Goal: Task Accomplishment & Management: Use online tool/utility

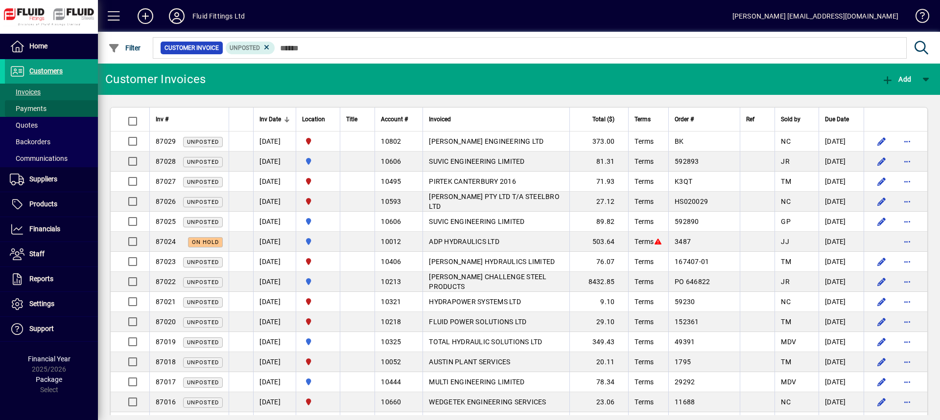
click at [38, 109] on span "Payments" at bounding box center [28, 109] width 37 height 8
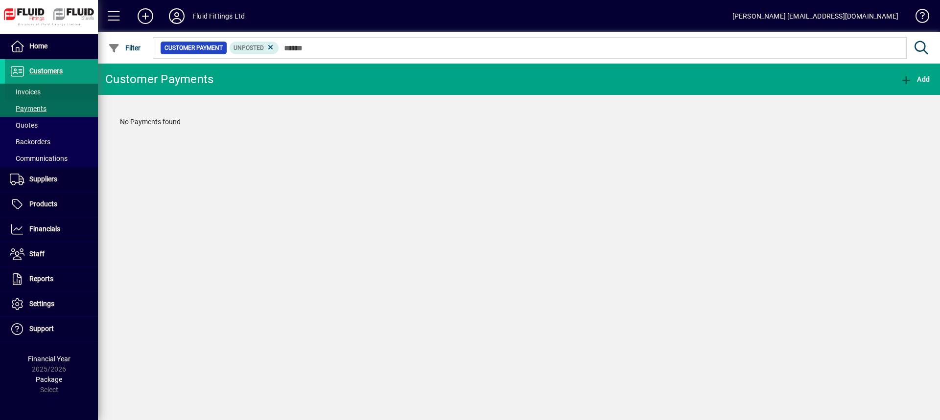
click at [43, 90] on span at bounding box center [51, 91] width 93 height 23
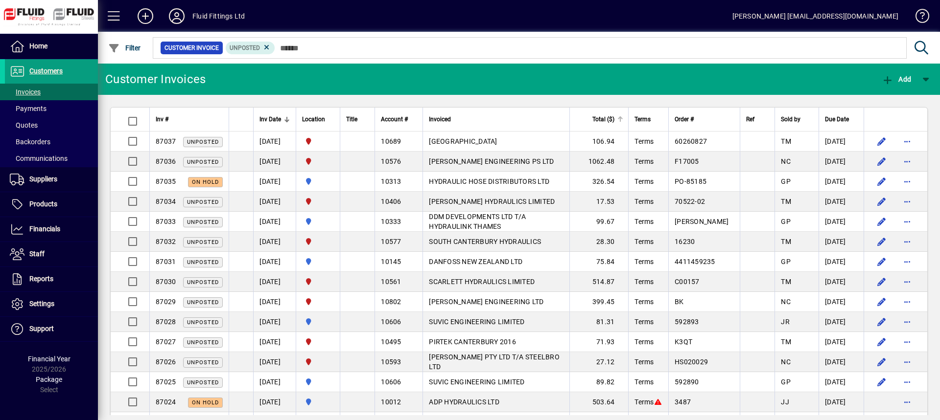
click at [595, 121] on div "Total ($)" at bounding box center [599, 119] width 47 height 11
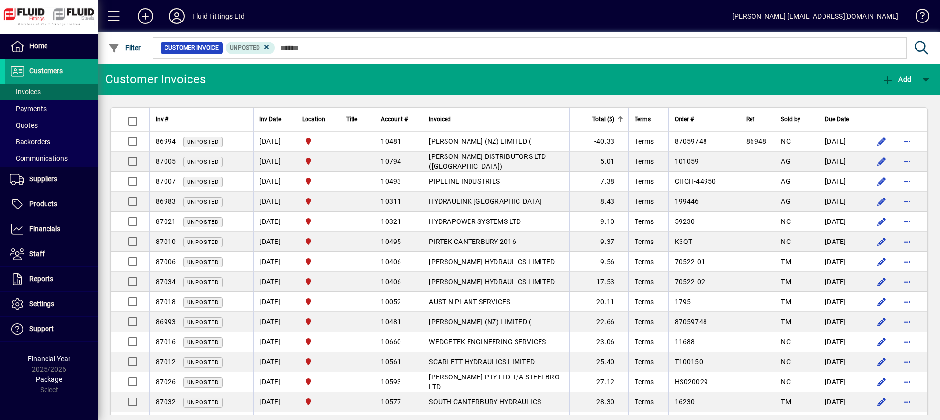
click at [595, 121] on div "Total ($)" at bounding box center [599, 119] width 47 height 11
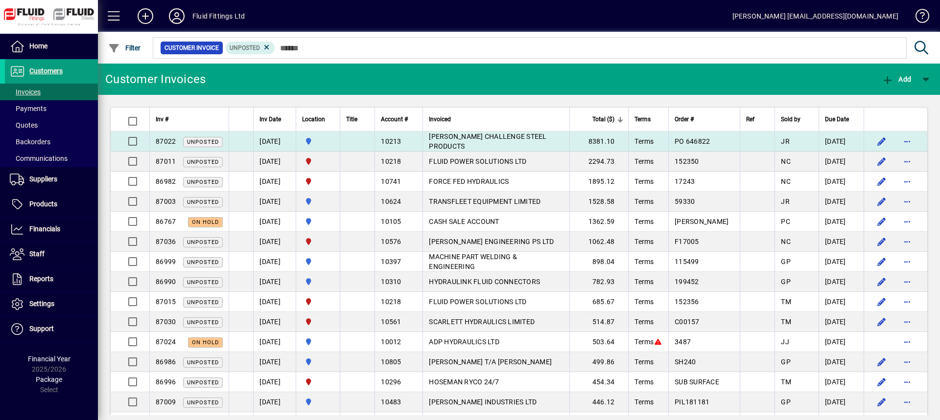
click at [585, 138] on td "8381.10" at bounding box center [598, 142] width 59 height 20
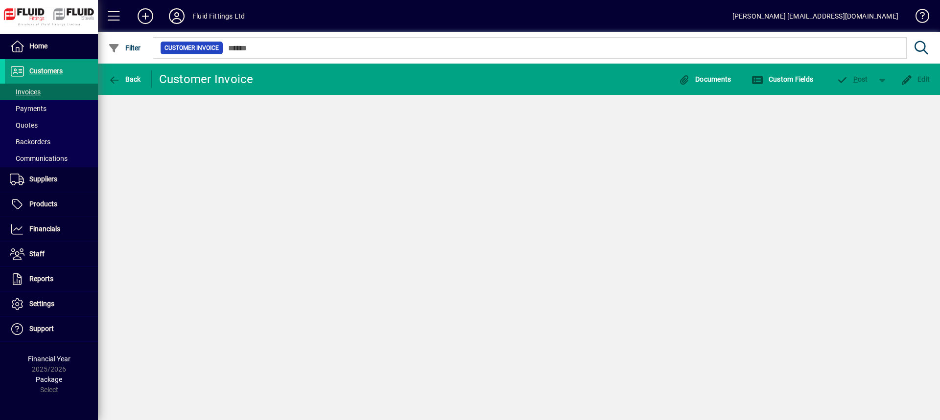
click at [585, 138] on div "Back Customer Invoice Documents Custom Fields P ost Edit" at bounding box center [519, 242] width 842 height 357
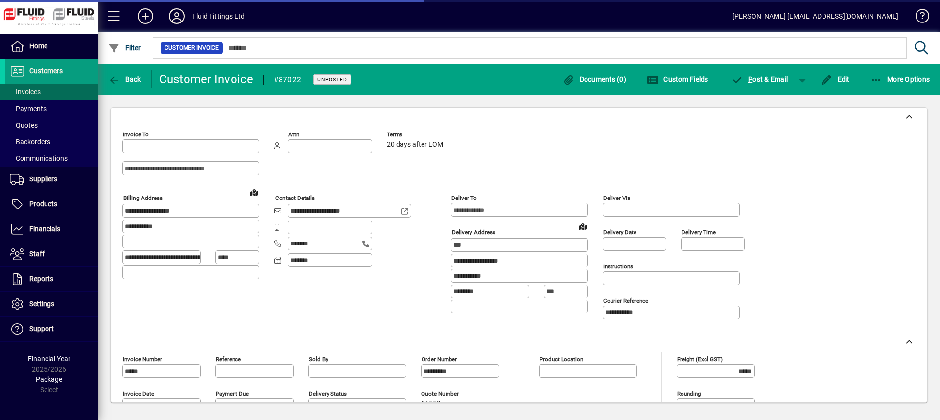
type input "**********"
type input "********"
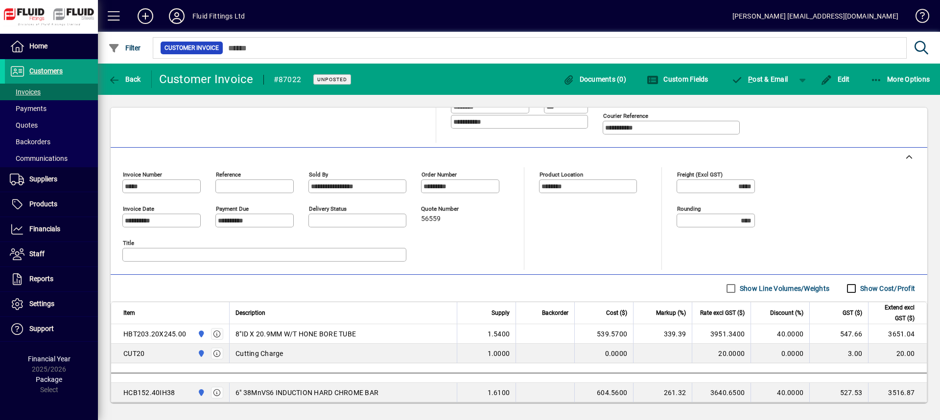
scroll to position [80, 0]
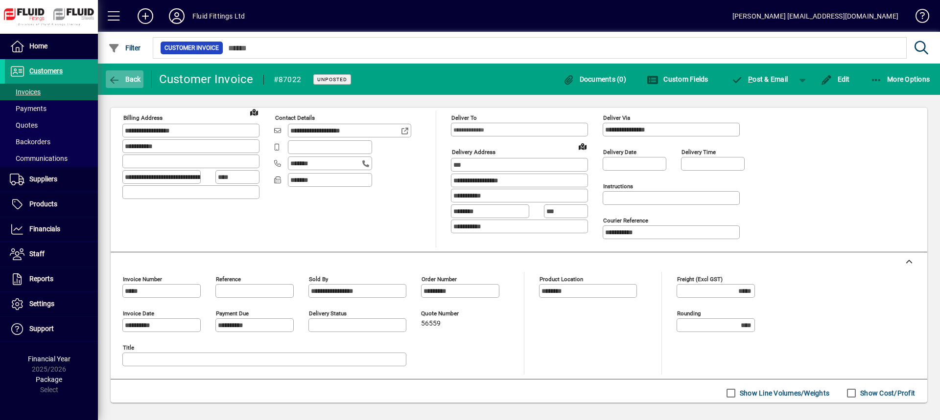
click at [135, 80] on span "Back" at bounding box center [124, 79] width 33 height 8
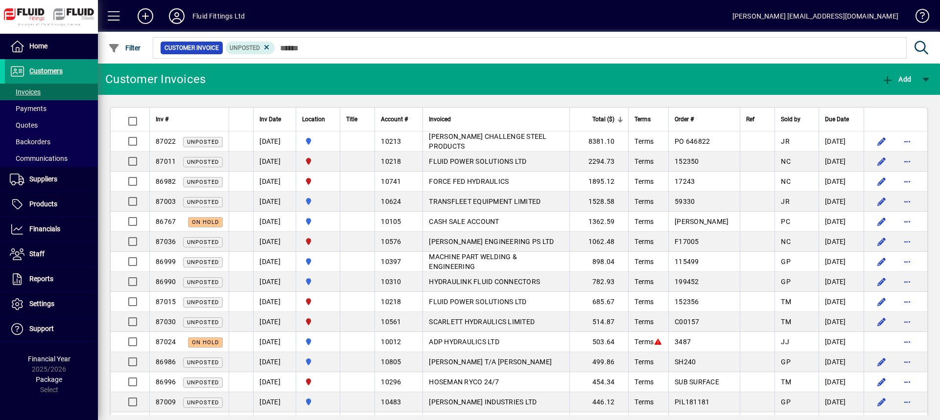
click at [38, 73] on span "Customers" at bounding box center [45, 71] width 33 height 8
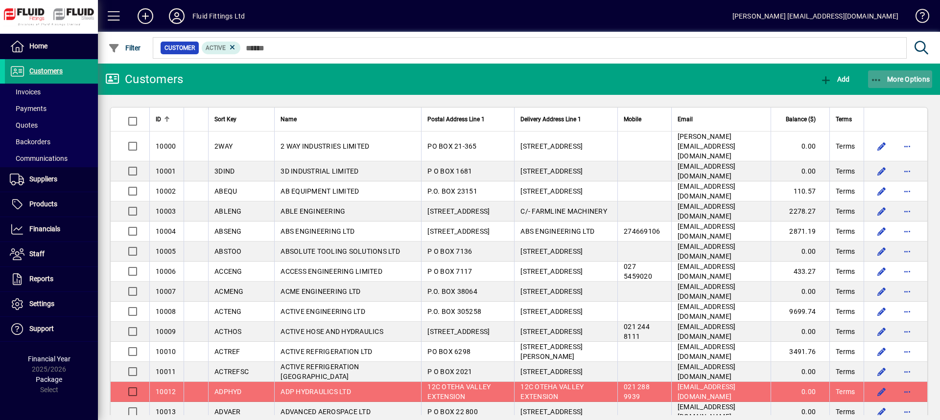
click at [919, 81] on span "More Options" at bounding box center [900, 79] width 60 height 8
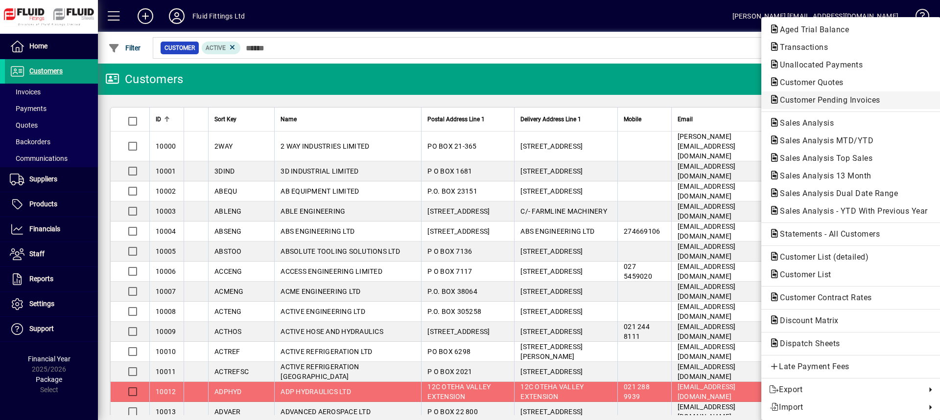
click at [862, 98] on span "Customer Pending Invoices" at bounding box center [827, 99] width 116 height 9
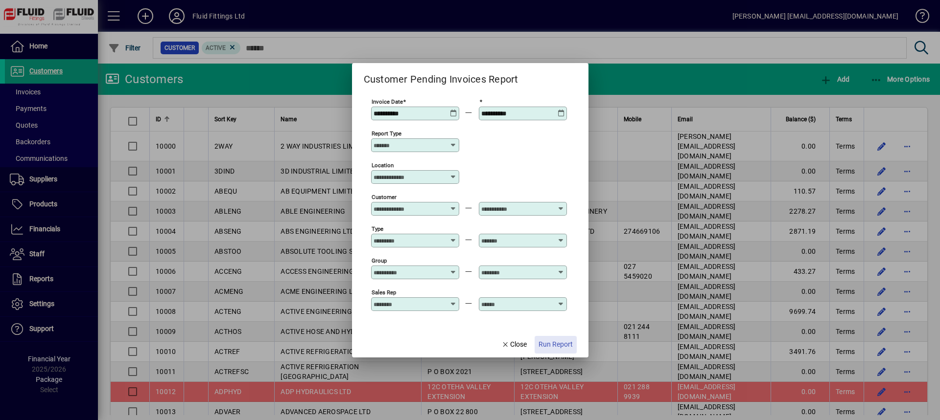
click at [558, 346] on span "Run Report" at bounding box center [555, 345] width 34 height 10
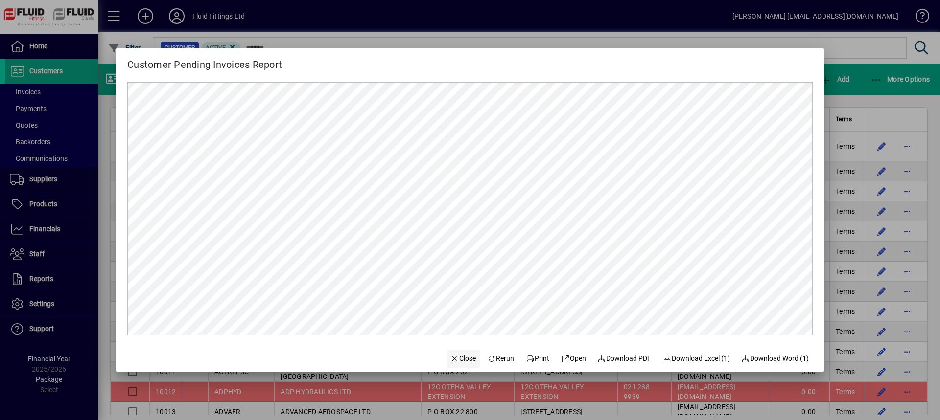
click at [452, 363] on span "Close" at bounding box center [462, 359] width 25 height 10
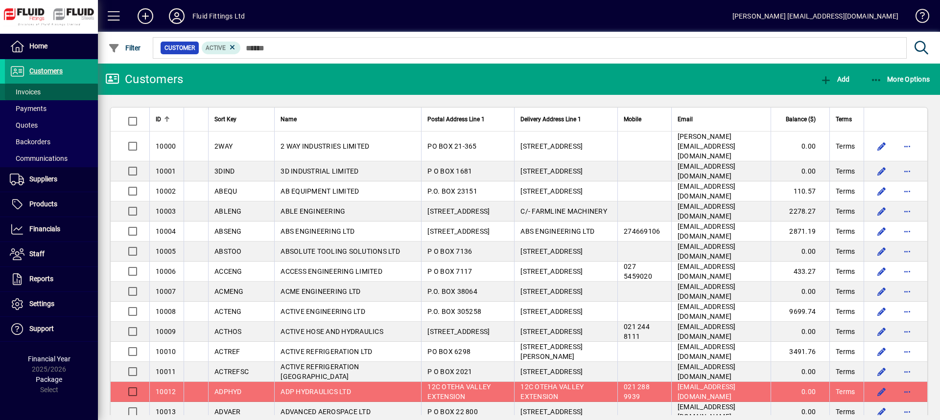
click at [48, 88] on span at bounding box center [51, 91] width 93 height 23
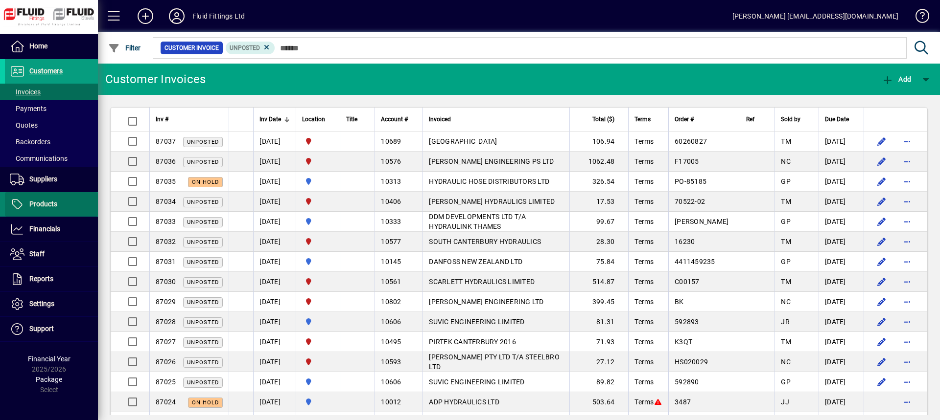
click at [37, 204] on span "Products" at bounding box center [43, 204] width 28 height 8
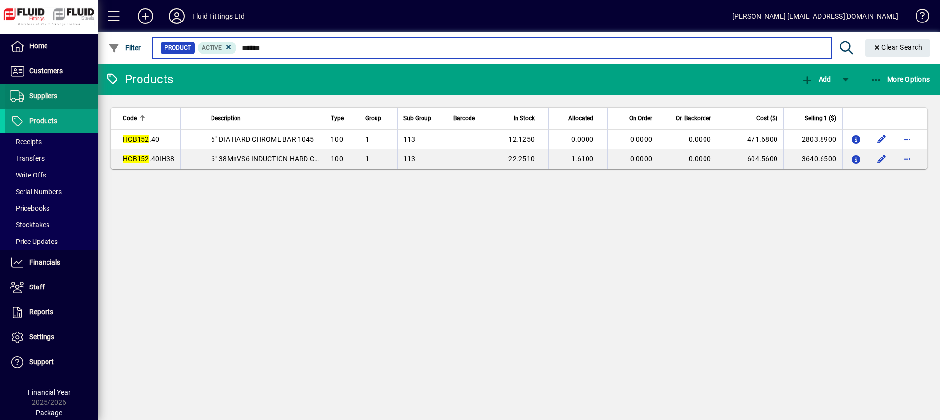
type input "******"
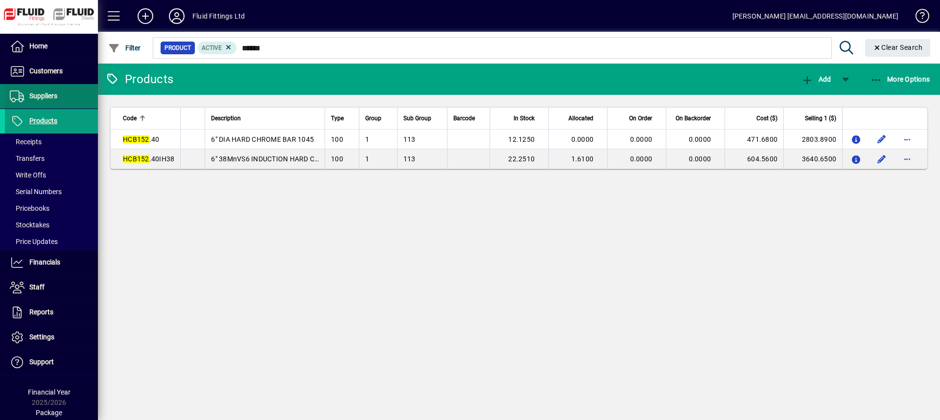
click at [58, 96] on span at bounding box center [51, 96] width 93 height 23
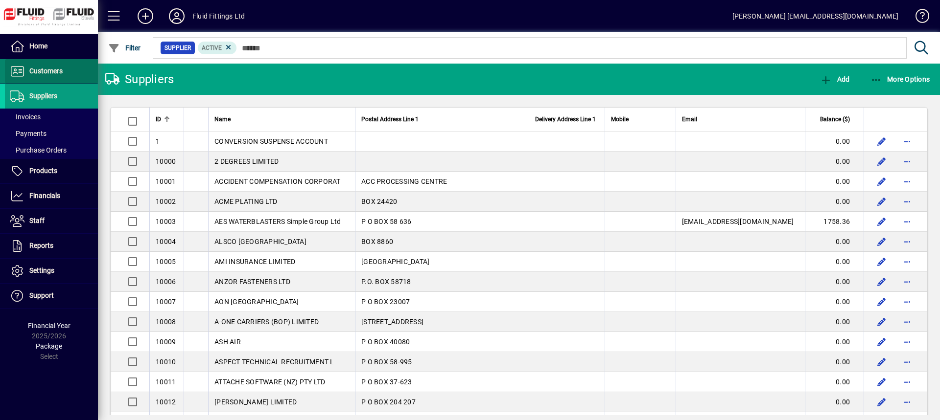
click at [59, 70] on span "Customers" at bounding box center [45, 71] width 33 height 8
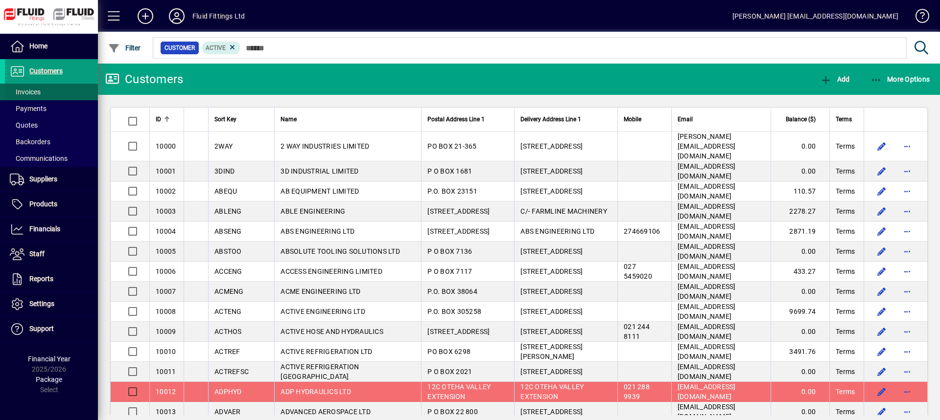
click at [41, 92] on span "Invoices" at bounding box center [25, 92] width 31 height 8
